Goal: Task Accomplishment & Management: Manage account settings

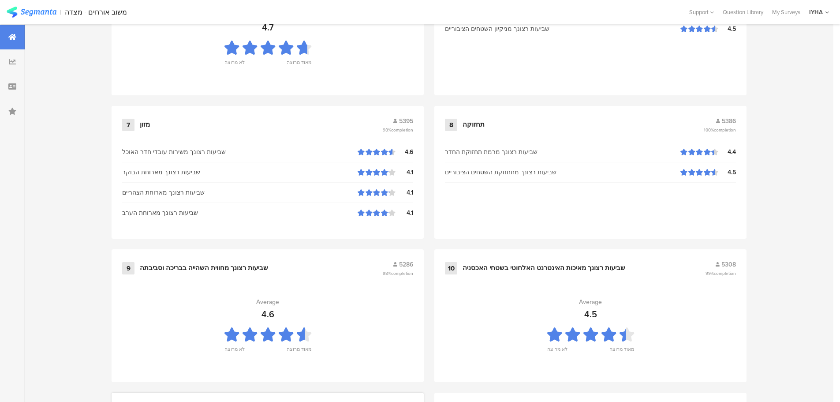
scroll to position [882, 0]
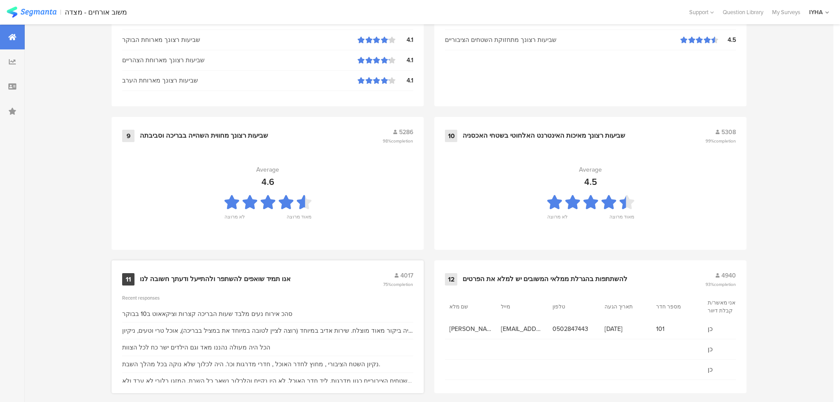
click at [232, 277] on div "אנו תמיד שואפים להשתפר ולהתייעל ודעתך חשובה לנו" at bounding box center [215, 279] width 151 height 9
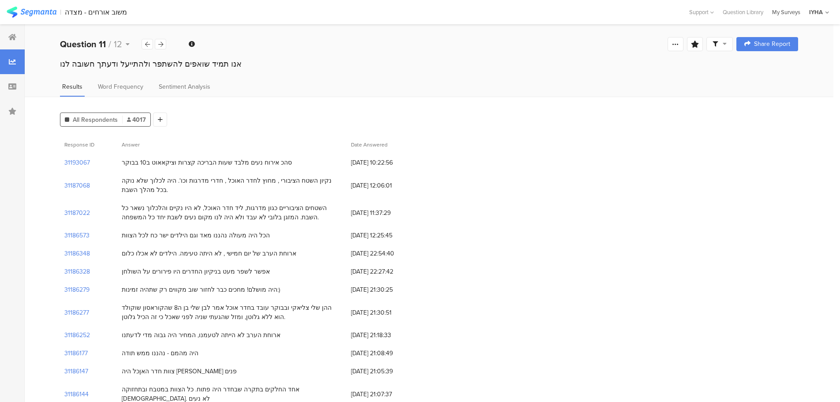
click at [796, 14] on div "My Surveys" at bounding box center [786, 12] width 37 height 8
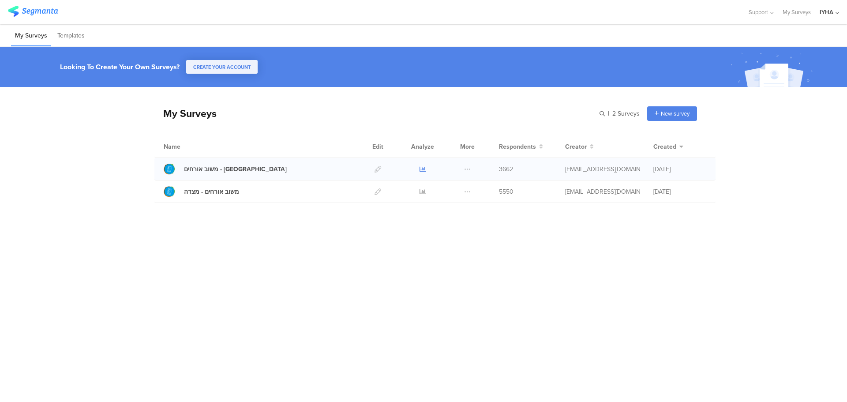
click at [424, 167] on icon at bounding box center [422, 169] width 7 height 7
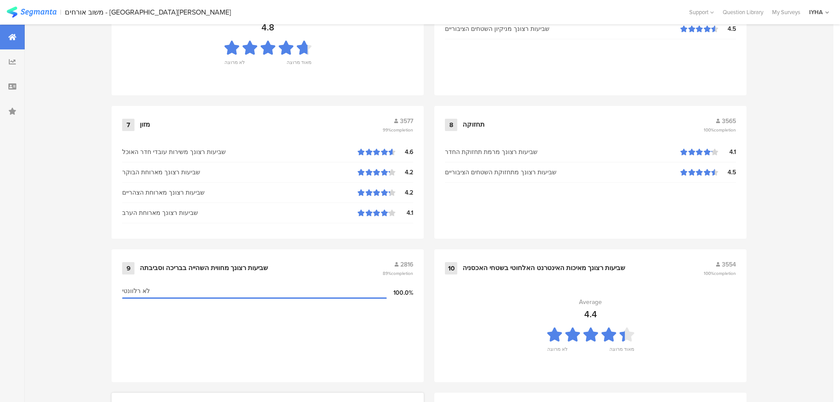
scroll to position [892, 0]
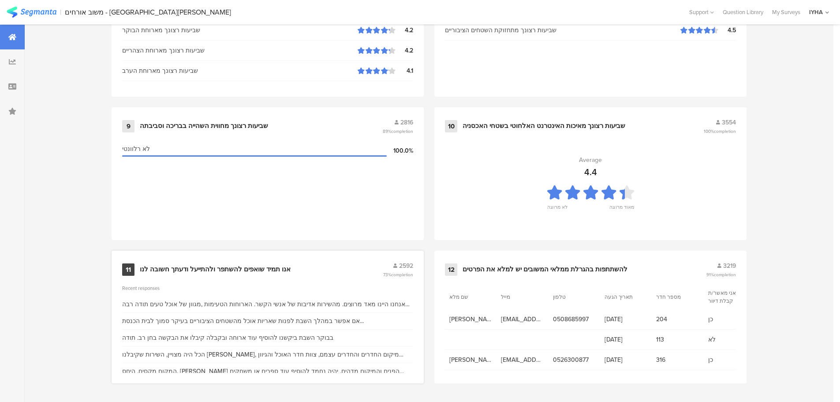
click at [249, 265] on div "אנו תמיד שואפים להשתפר ולהתייעל ודעתך חשובה לנו" at bounding box center [215, 269] width 151 height 9
